Goal: Task Accomplishment & Management: Complete application form

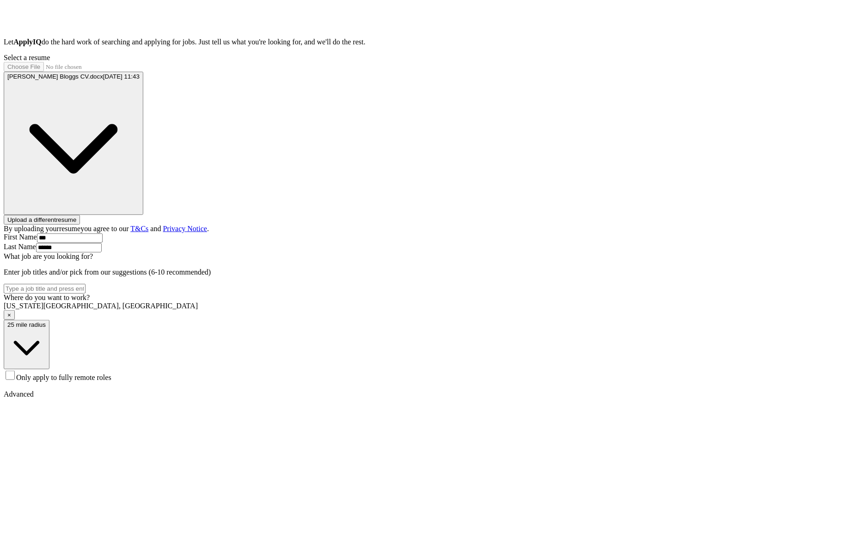
scroll to position [175, 0]
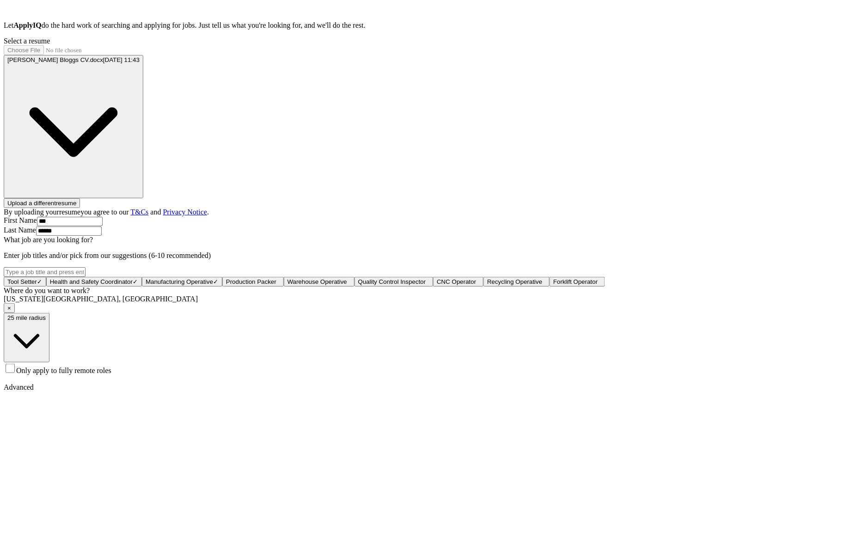
click at [111, 374] on span "Only apply to fully remote roles" at bounding box center [63, 370] width 95 height 8
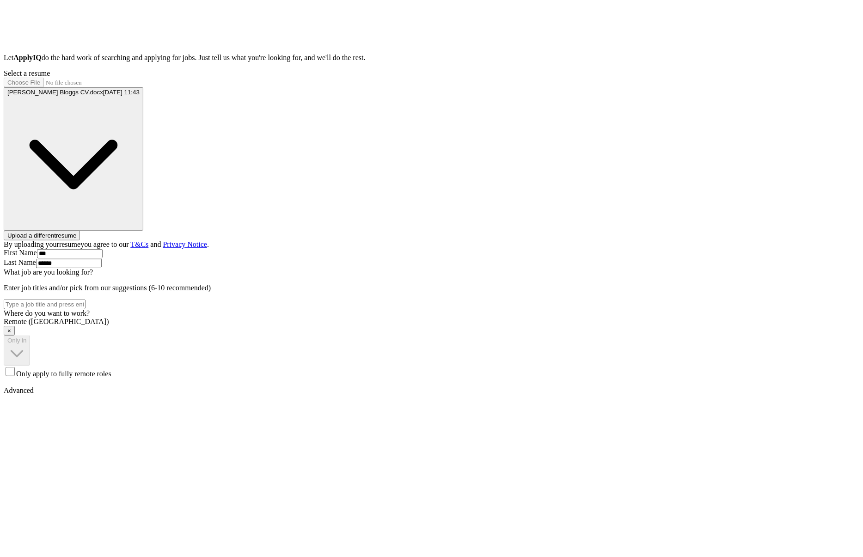
scroll to position [175, 0]
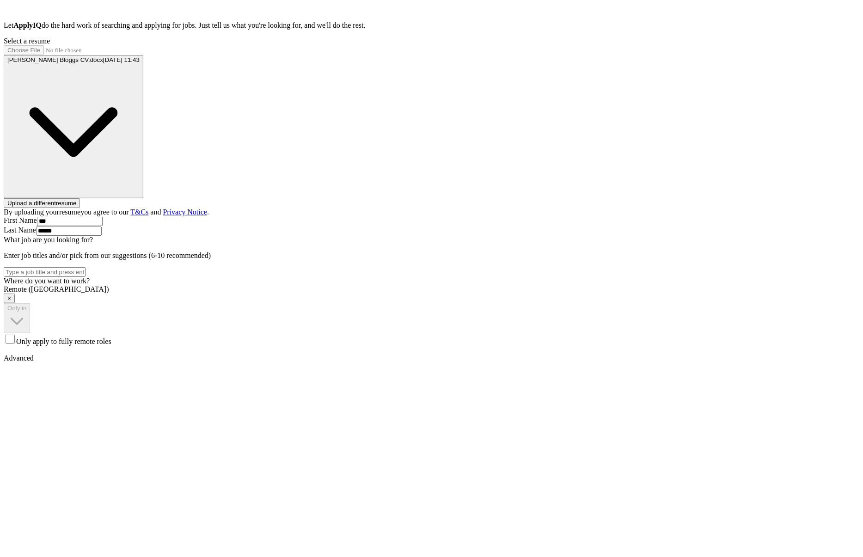
click at [11, 295] on span "×" at bounding box center [9, 298] width 4 height 7
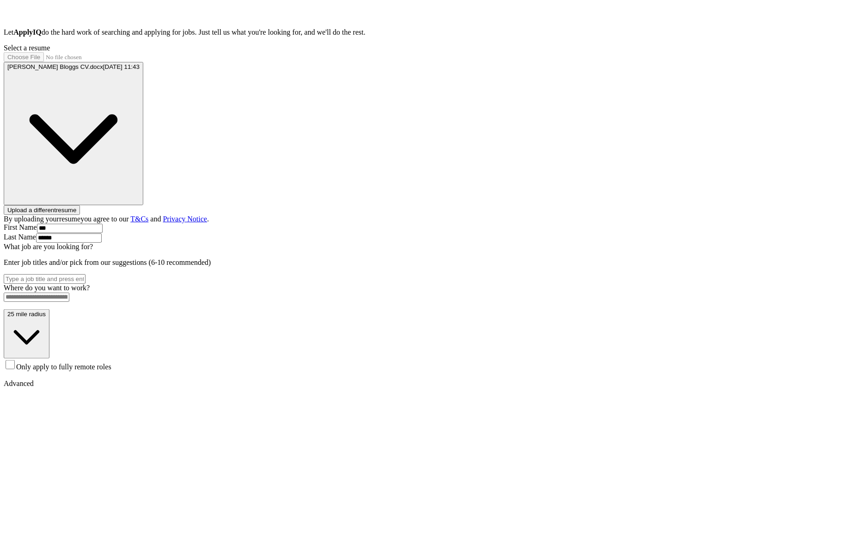
click at [69, 294] on input at bounding box center [37, 296] width 66 height 9
type input "***"
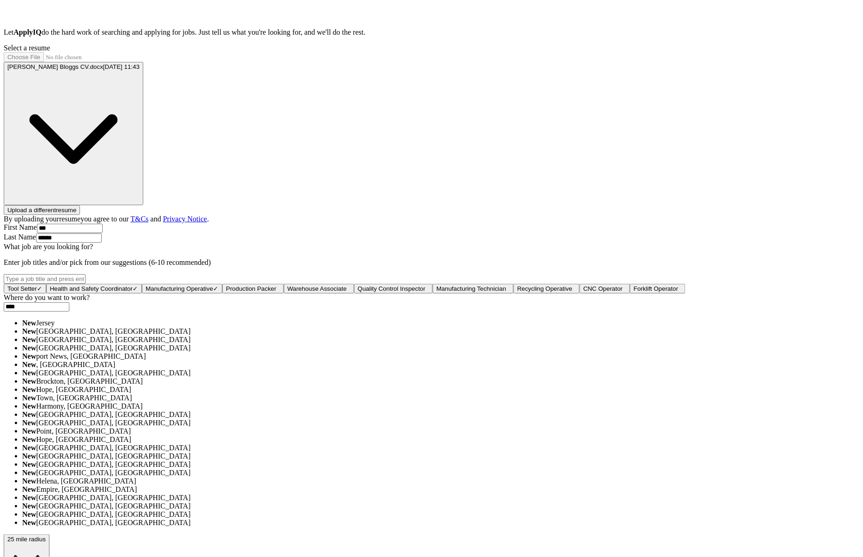
click at [359, 327] on li "[GEOGRAPHIC_DATA]" at bounding box center [440, 323] width 837 height 8
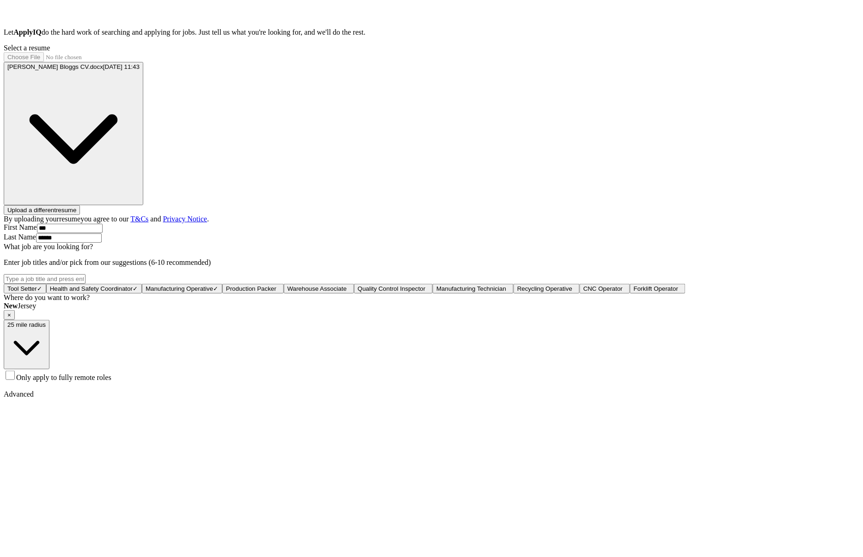
click at [46, 328] on span "25 mile radius" at bounding box center [26, 324] width 38 height 7
click at [362, 385] on div "Only in" at bounding box center [440, 381] width 837 height 8
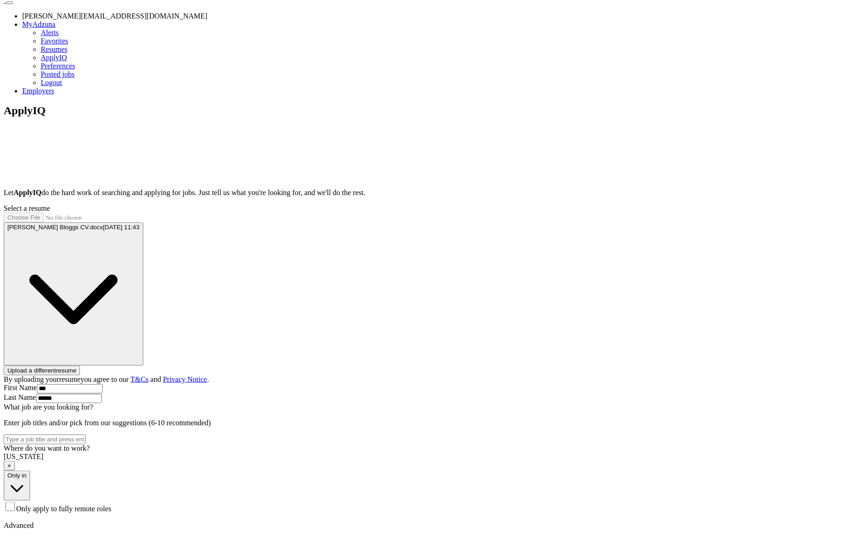
scroll to position [175, 0]
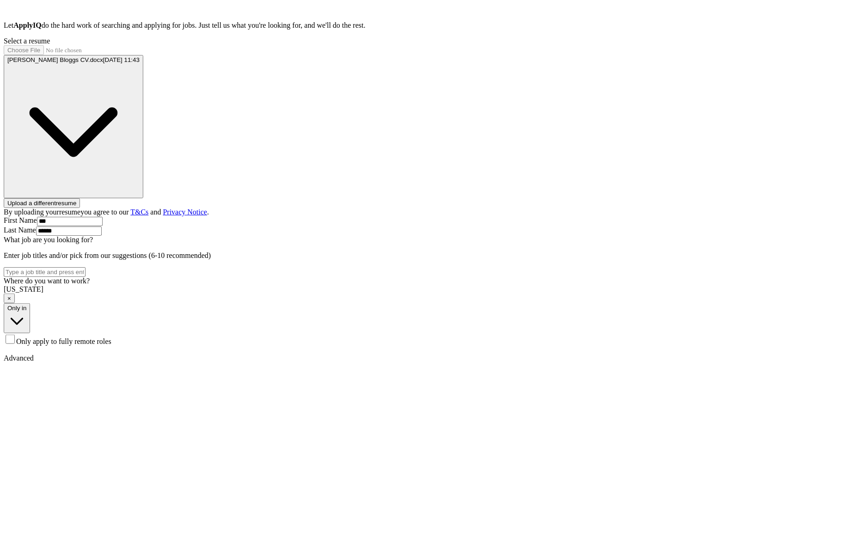
click at [11, 295] on span "×" at bounding box center [9, 298] width 4 height 7
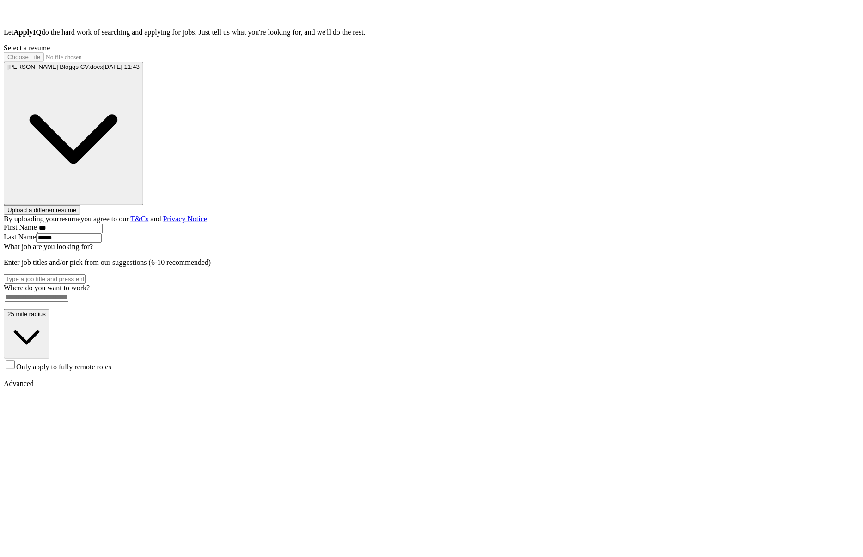
click at [69, 295] on input at bounding box center [37, 296] width 66 height 9
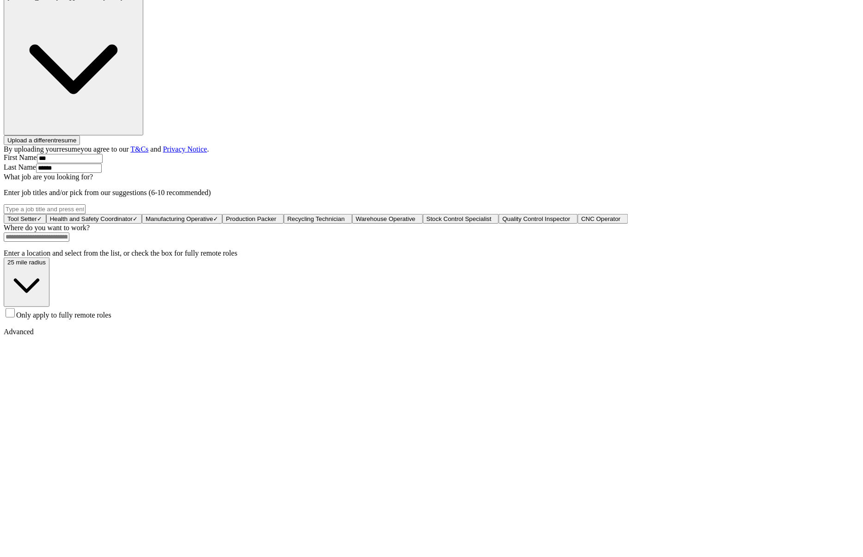
scroll to position [238, 0]
click at [111, 318] on span "Only apply to fully remote roles" at bounding box center [63, 314] width 95 height 8
